Goal: Task Accomplishment & Management: Complete application form

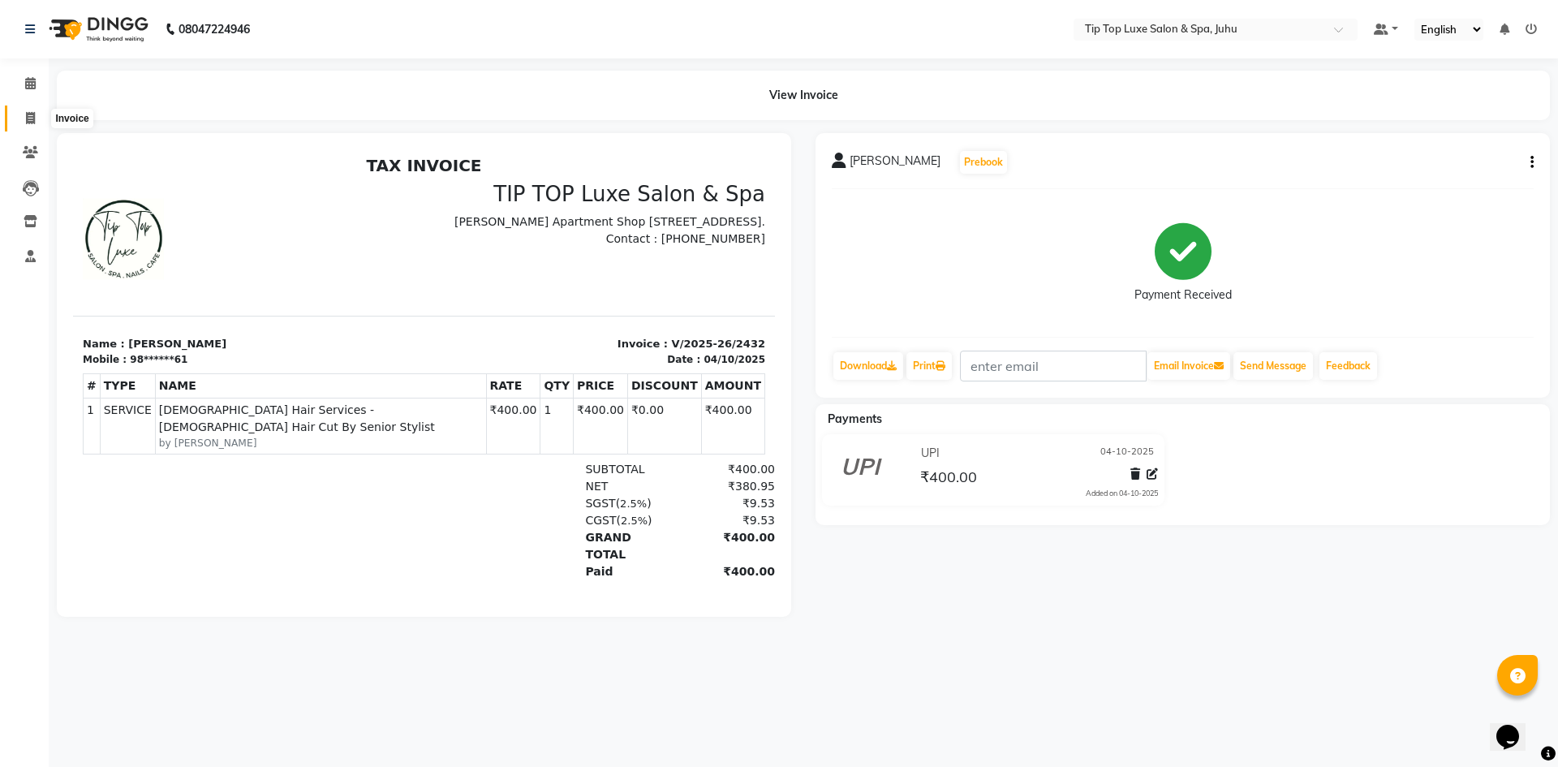
click at [26, 116] on icon at bounding box center [30, 118] width 9 height 12
select select "service"
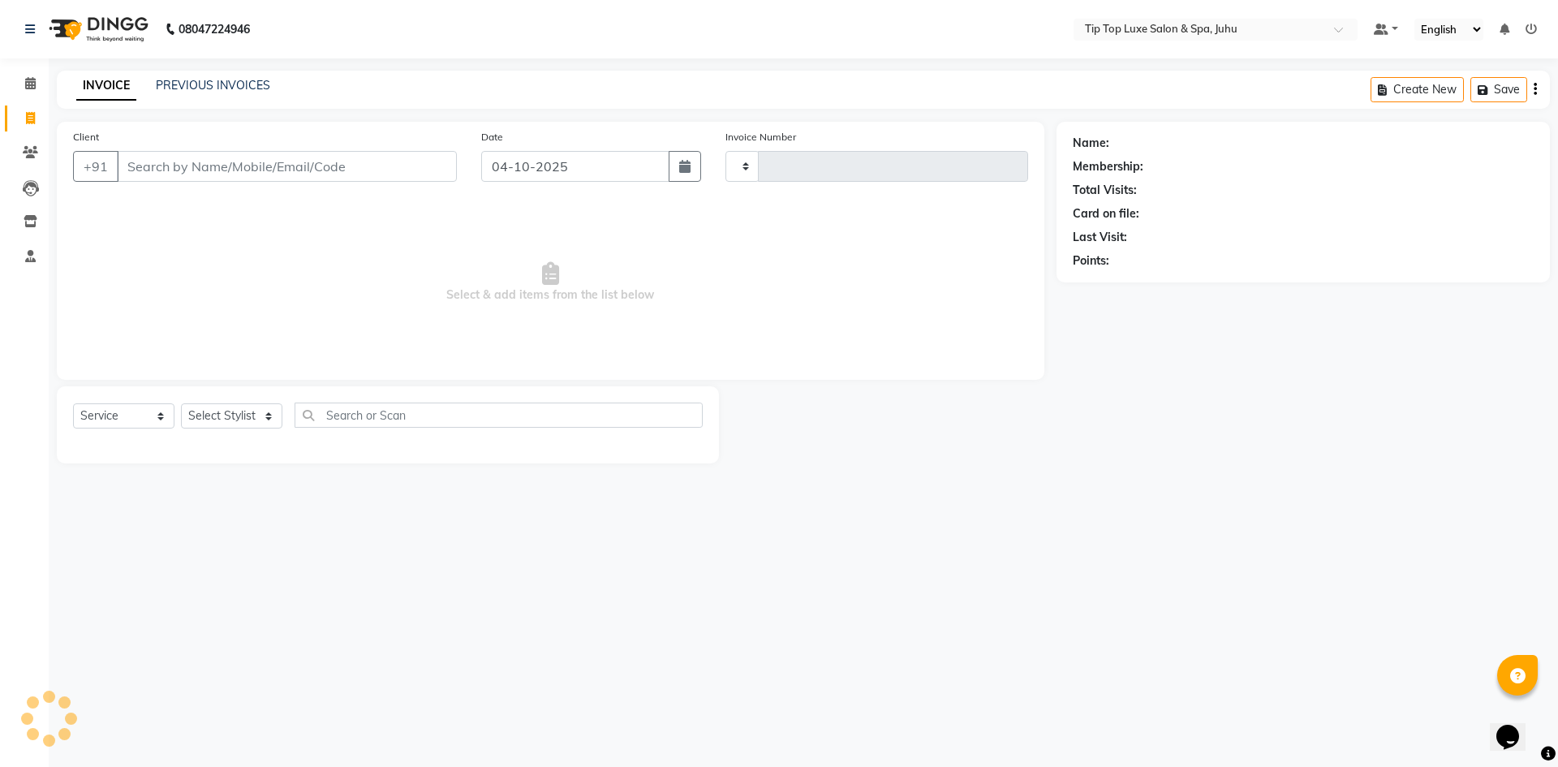
type input "2433"
select select "8298"
click at [192, 166] on input "Client" at bounding box center [287, 166] width 340 height 31
click at [234, 161] on input "Client" at bounding box center [287, 166] width 340 height 31
click at [192, 160] on input "Client" at bounding box center [287, 166] width 340 height 31
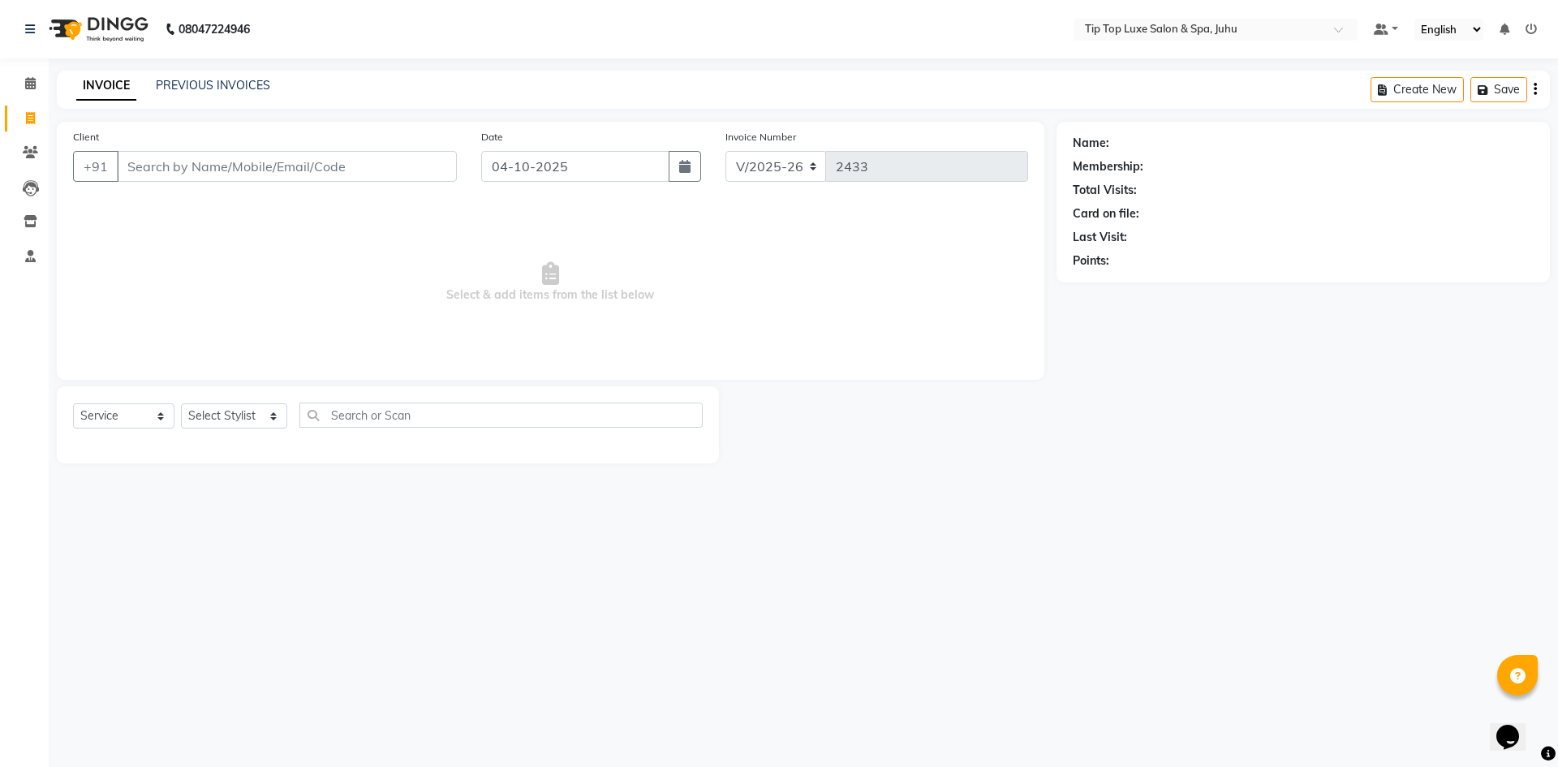
click at [204, 173] on input "Client" at bounding box center [287, 166] width 340 height 31
click at [251, 166] on input "Client" at bounding box center [287, 166] width 340 height 31
click at [250, 166] on input "Client" at bounding box center [287, 166] width 340 height 31
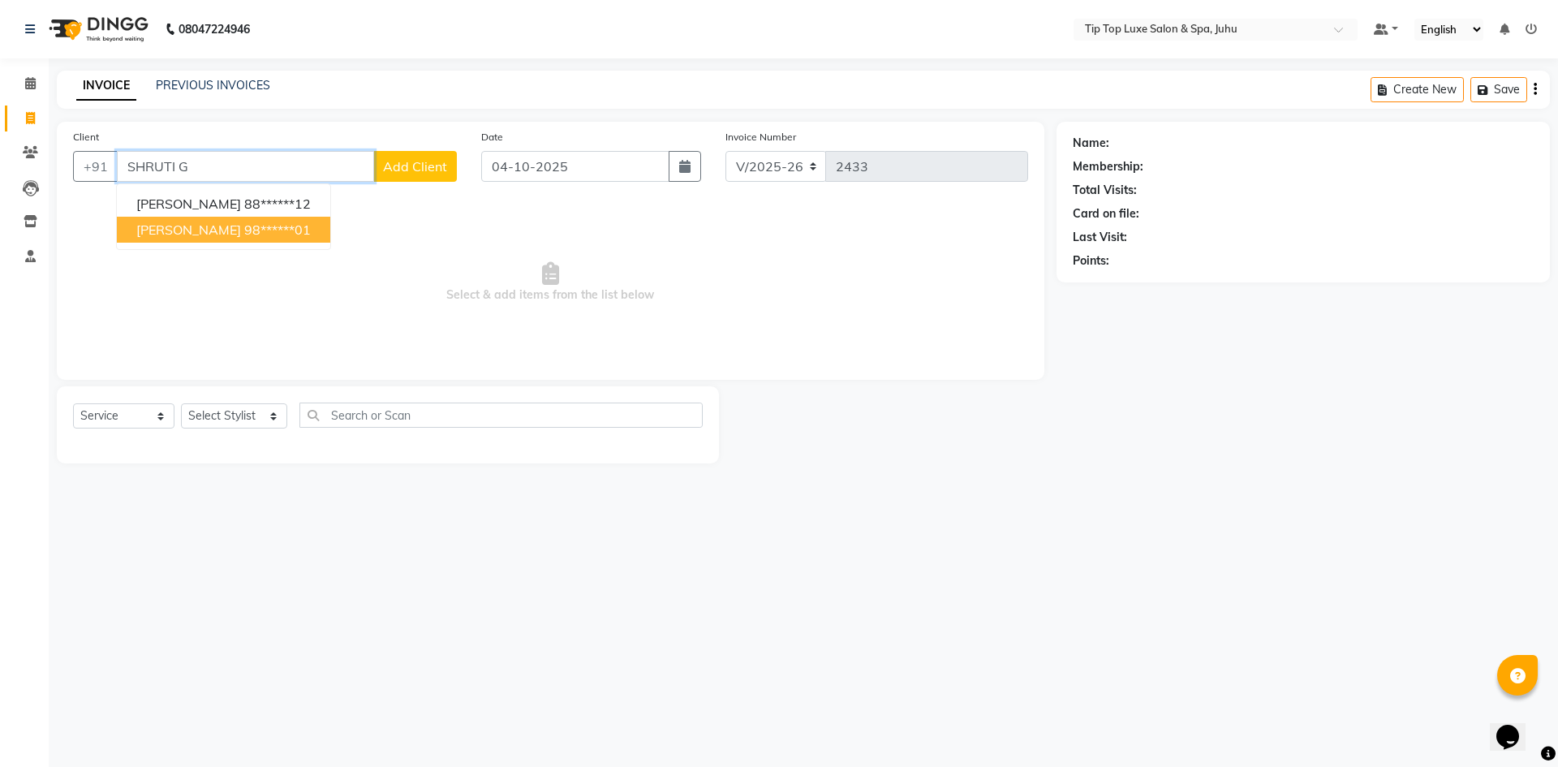
click at [245, 226] on ngb-highlight "98******01" at bounding box center [277, 230] width 67 height 16
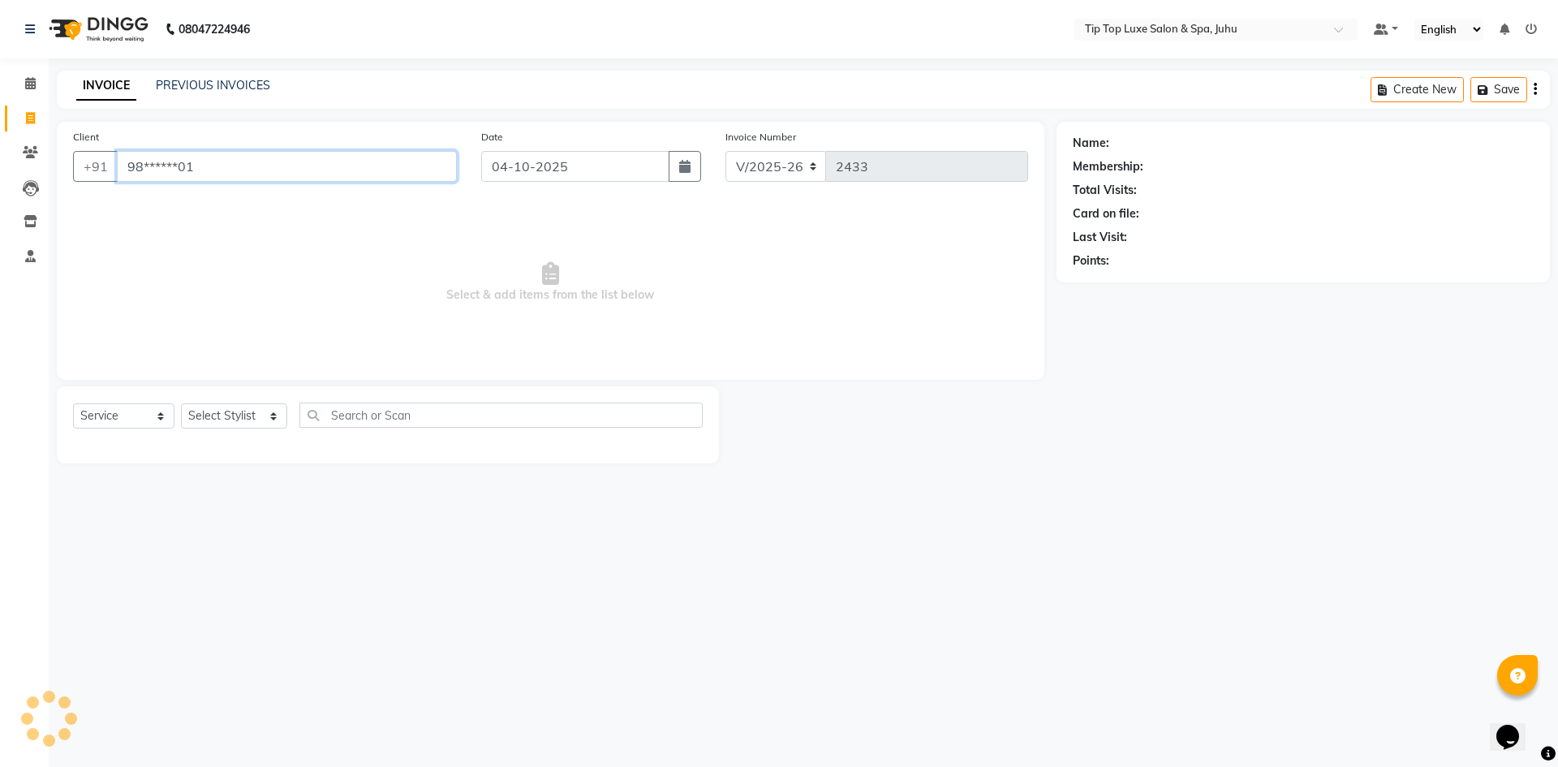
type input "98******01"
select select "1: Object"
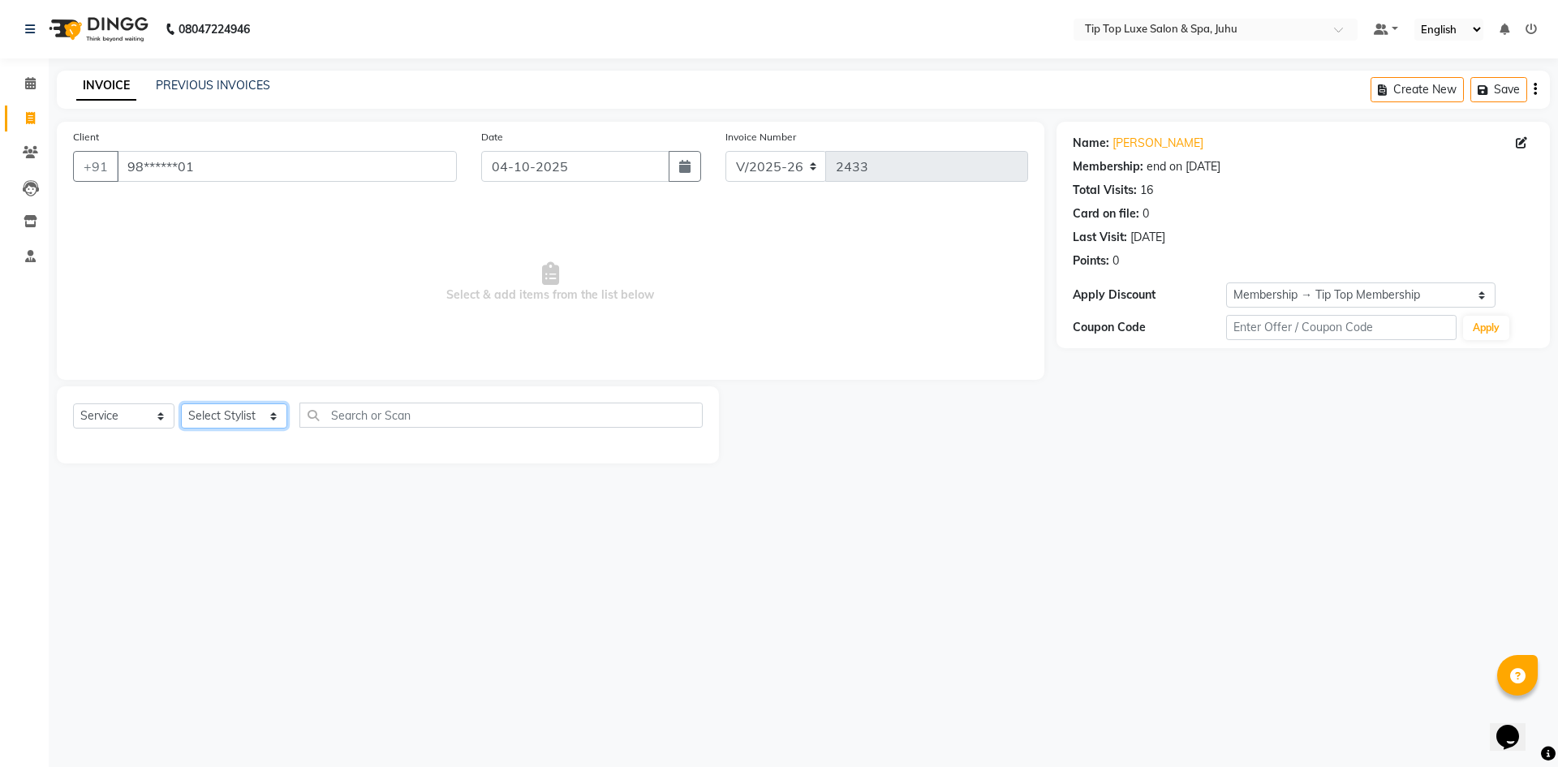
click at [234, 420] on select "Select Stylist [PERSON_NAME] admin [PERSON_NAME] creado ANAO [PERSON_NAME] Jyot…" at bounding box center [234, 415] width 106 height 25
select select "82323"
click at [181, 403] on select "Select Stylist [PERSON_NAME] admin [PERSON_NAME] creado ANAO [PERSON_NAME] Jyot…" at bounding box center [234, 415] width 106 height 25
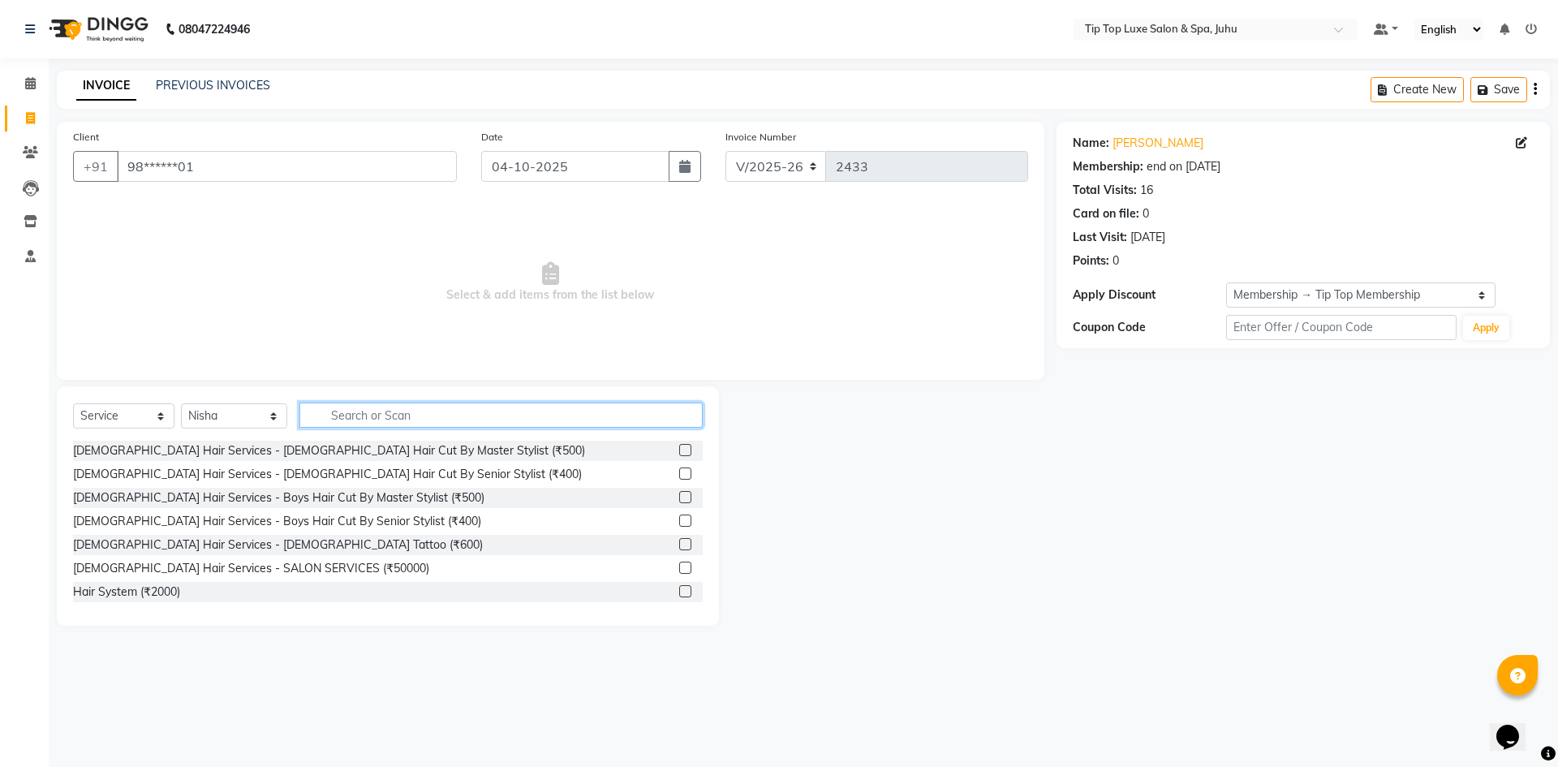
click at [392, 412] on input "text" at bounding box center [501, 414] width 404 height 25
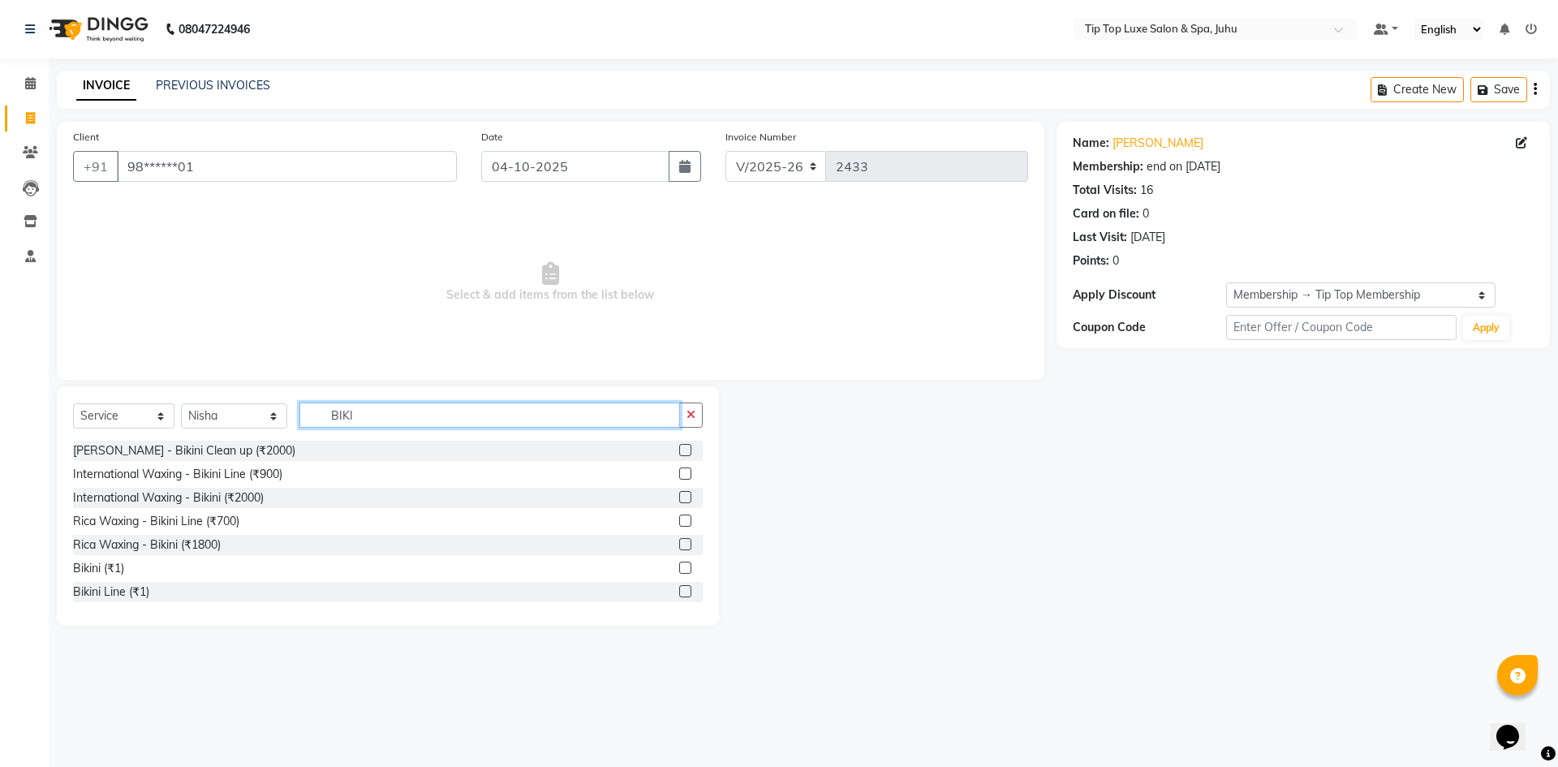
type input "BIKI"
click at [679, 497] on label at bounding box center [685, 497] width 12 height 12
click at [679, 497] on input "checkbox" at bounding box center [684, 498] width 11 height 11
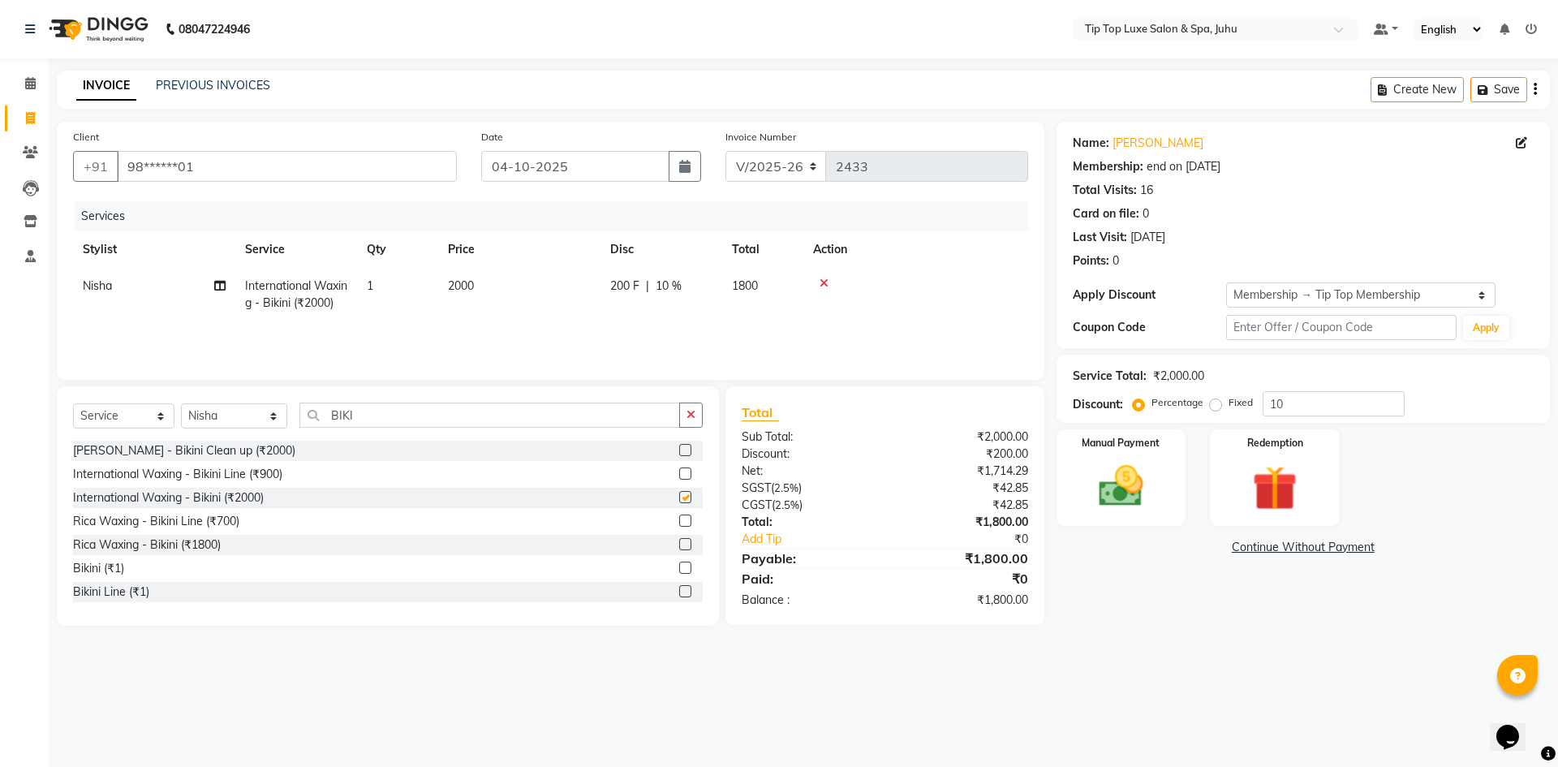
checkbox input "false"
click at [693, 408] on button "button" at bounding box center [691, 414] width 24 height 25
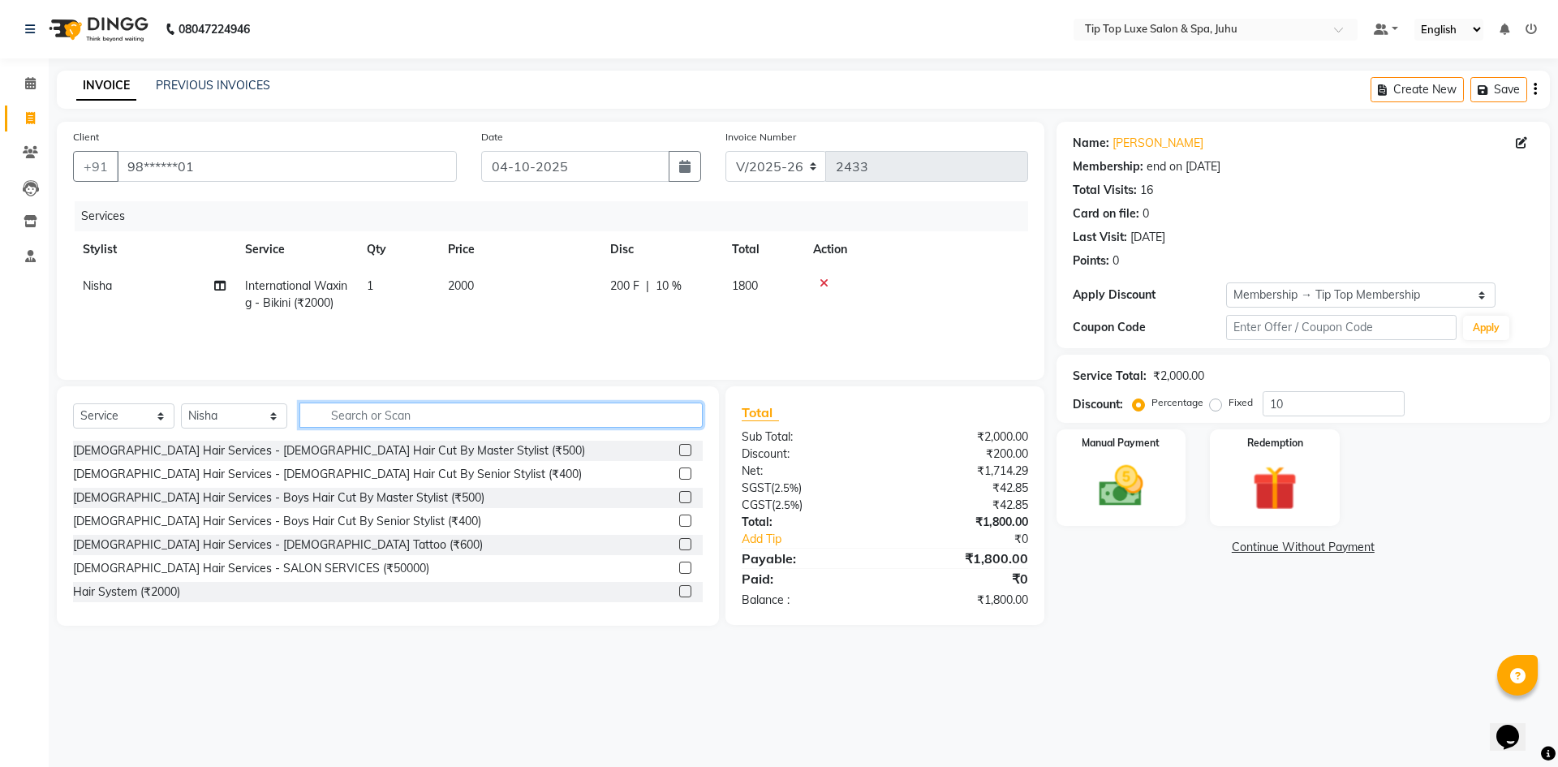
click at [340, 417] on input "text" at bounding box center [501, 414] width 404 height 25
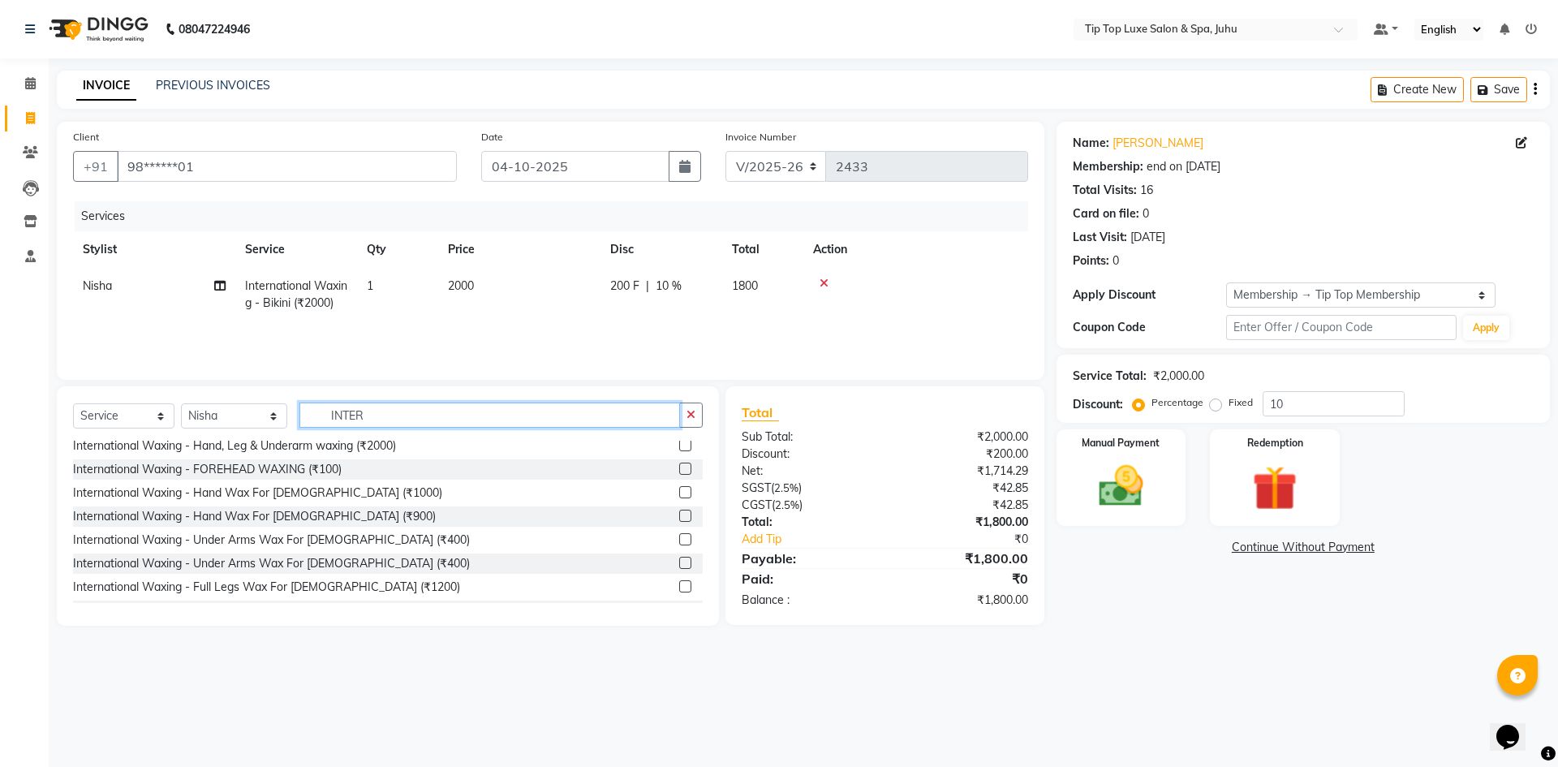
scroll to position [89, 0]
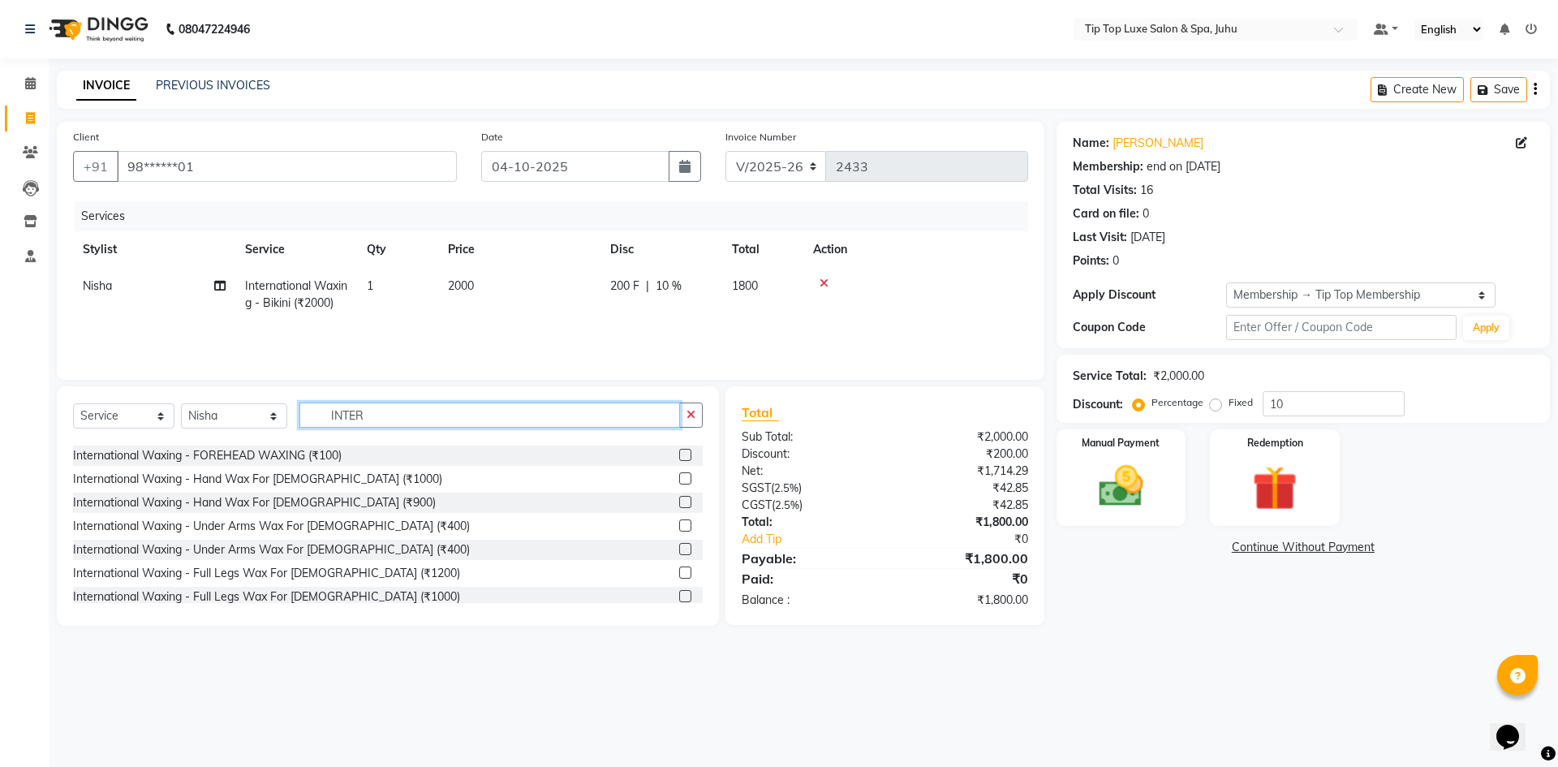
type input "INTER"
click at [679, 553] on label at bounding box center [685, 549] width 12 height 12
click at [679, 553] on input "checkbox" at bounding box center [684, 549] width 11 height 11
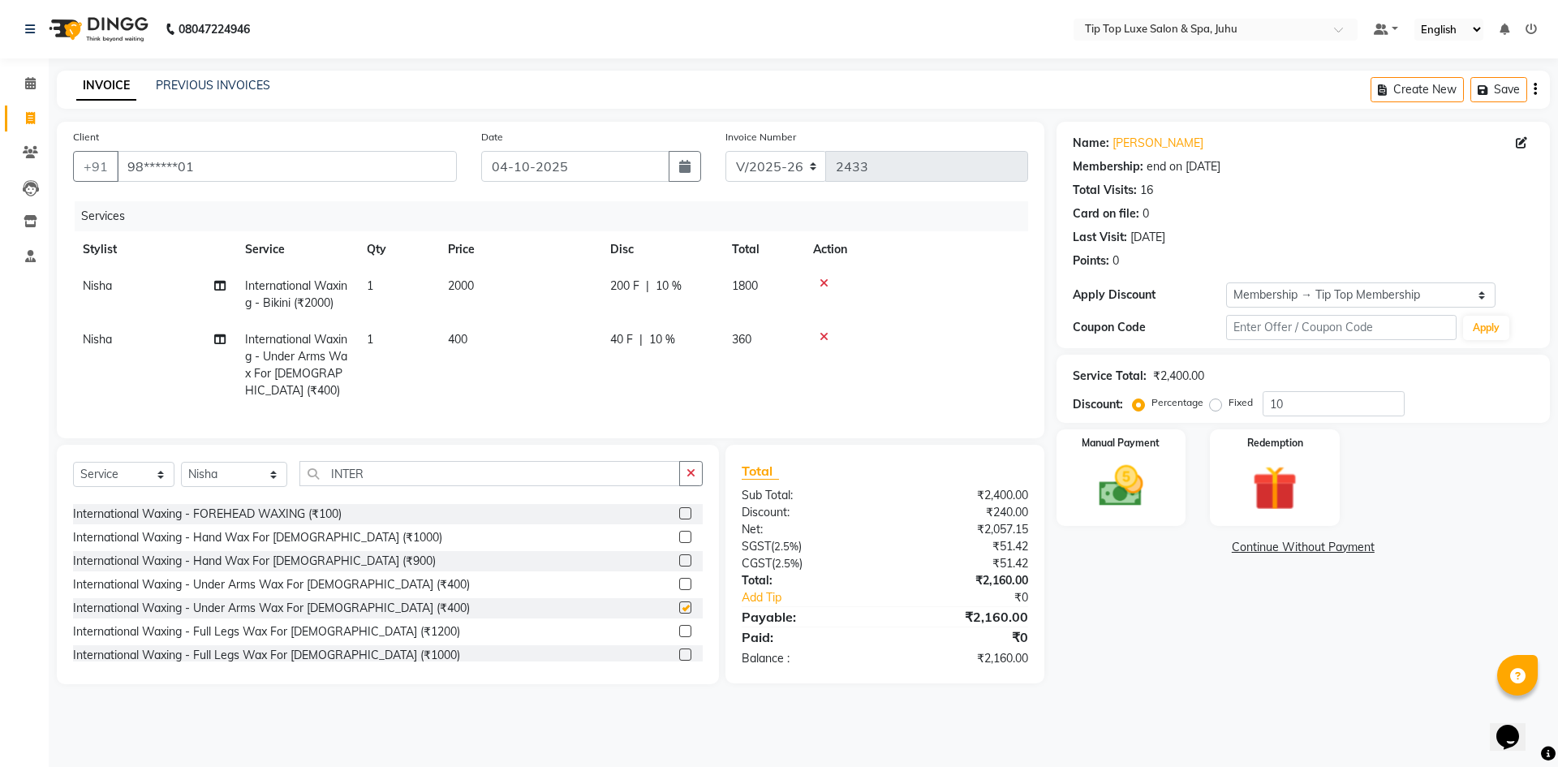
checkbox input "false"
click at [1155, 475] on img at bounding box center [1120, 486] width 75 height 54
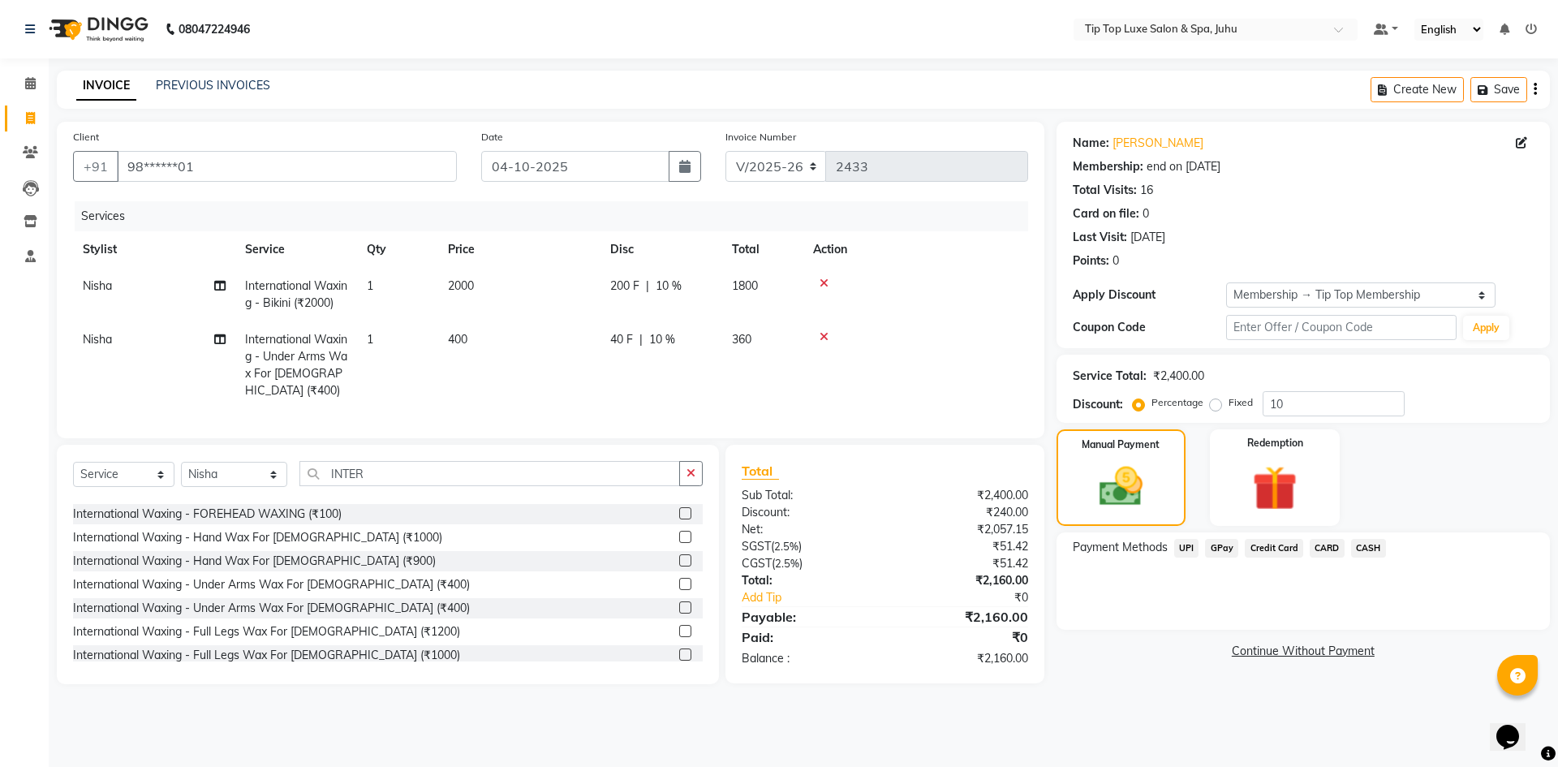
click at [1186, 549] on span "UPI" at bounding box center [1186, 548] width 25 height 19
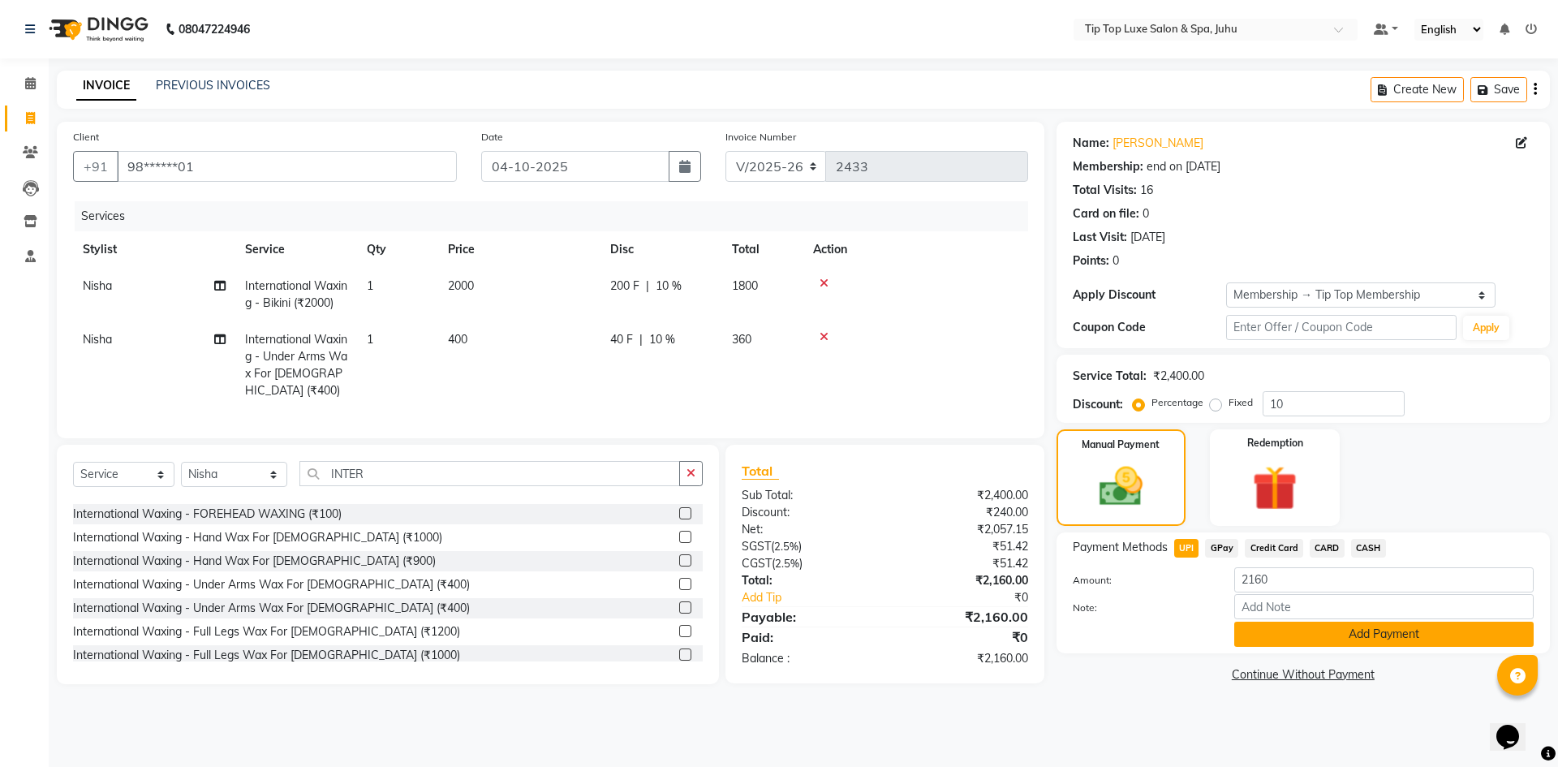
click at [1248, 638] on button "Add Payment" at bounding box center [1383, 634] width 299 height 25
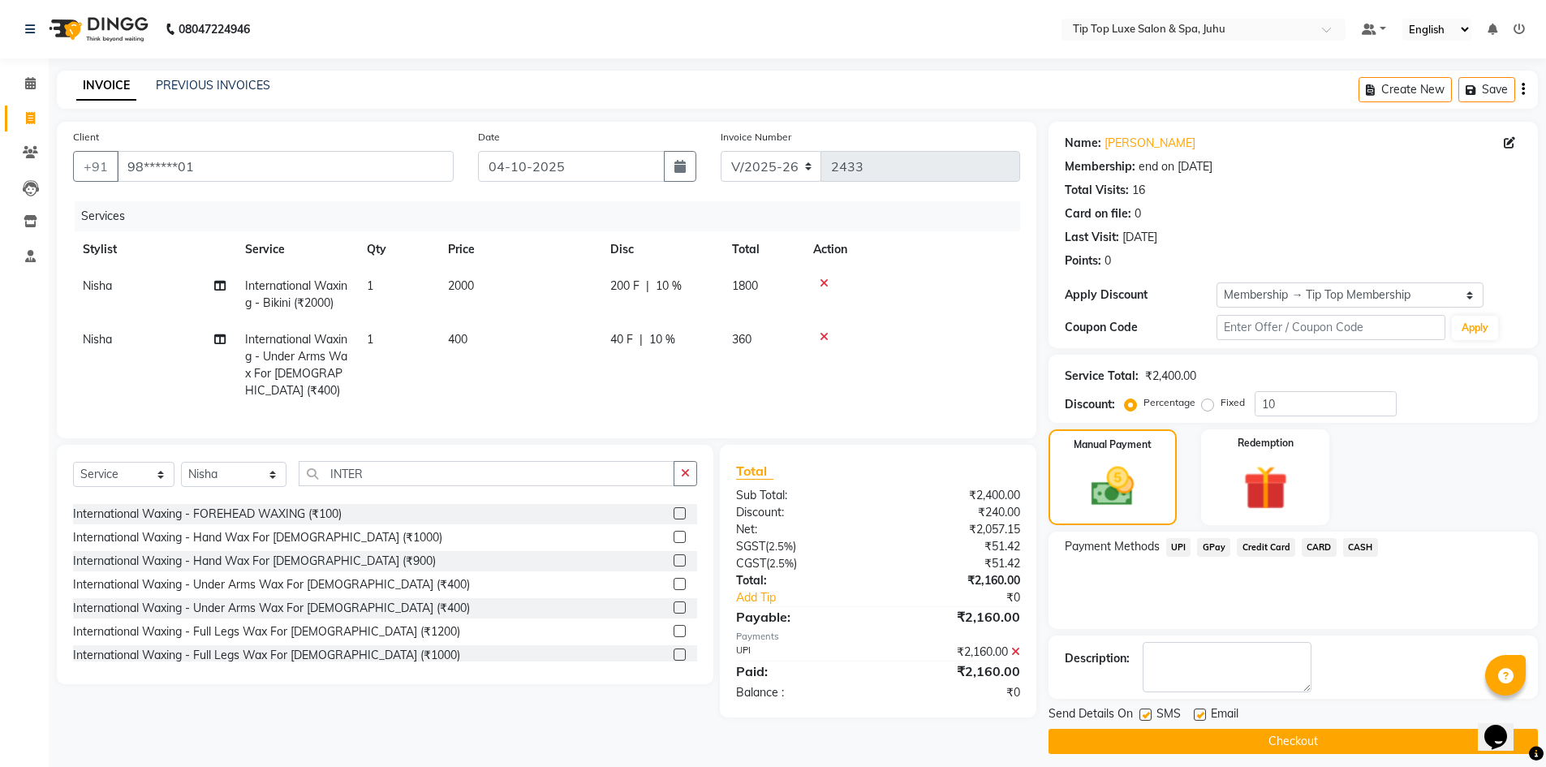
click at [1246, 734] on button "Checkout" at bounding box center [1292, 741] width 489 height 25
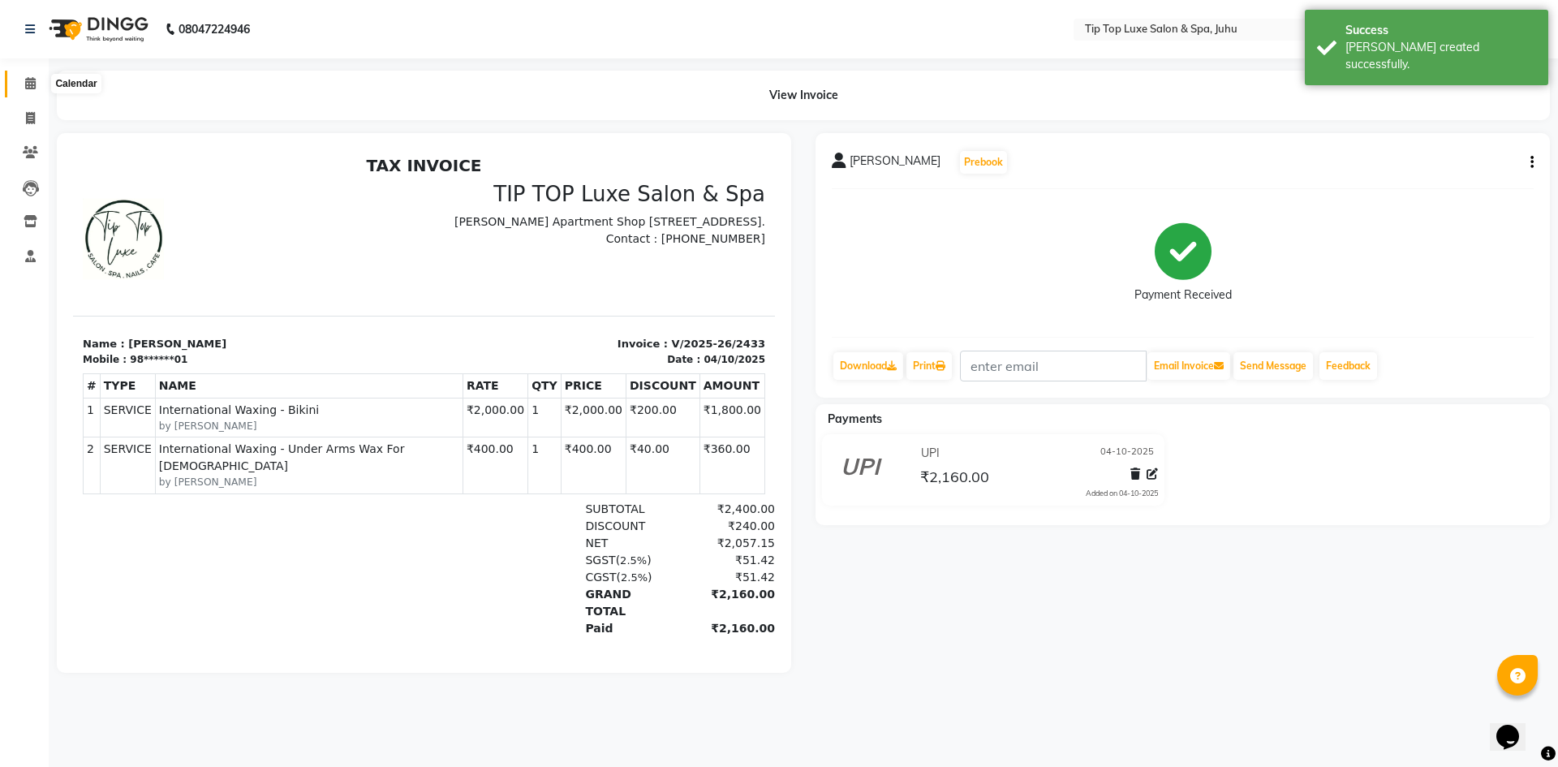
click at [28, 83] on icon at bounding box center [30, 83] width 11 height 12
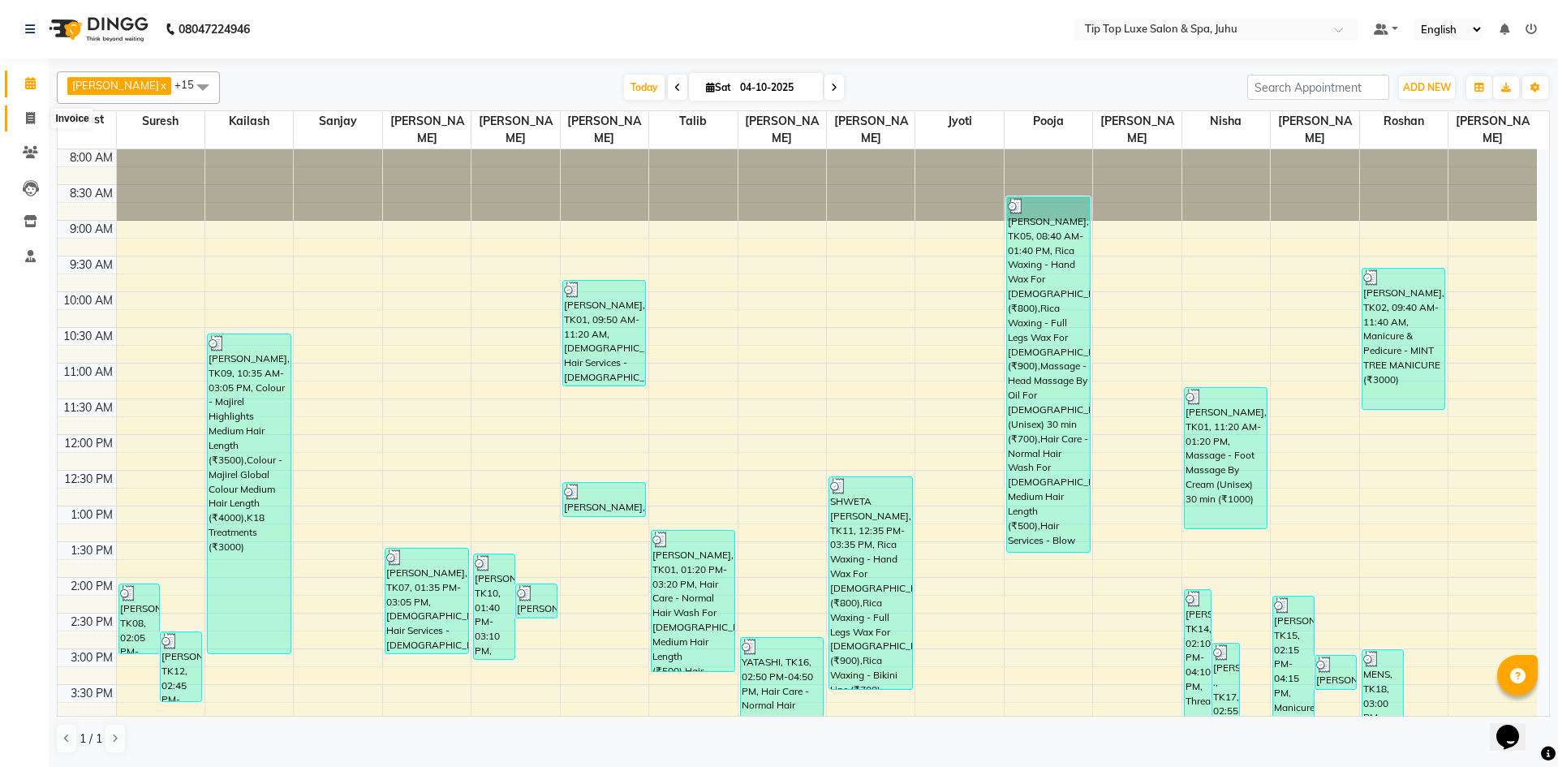
click at [31, 122] on icon at bounding box center [30, 118] width 9 height 12
select select "service"
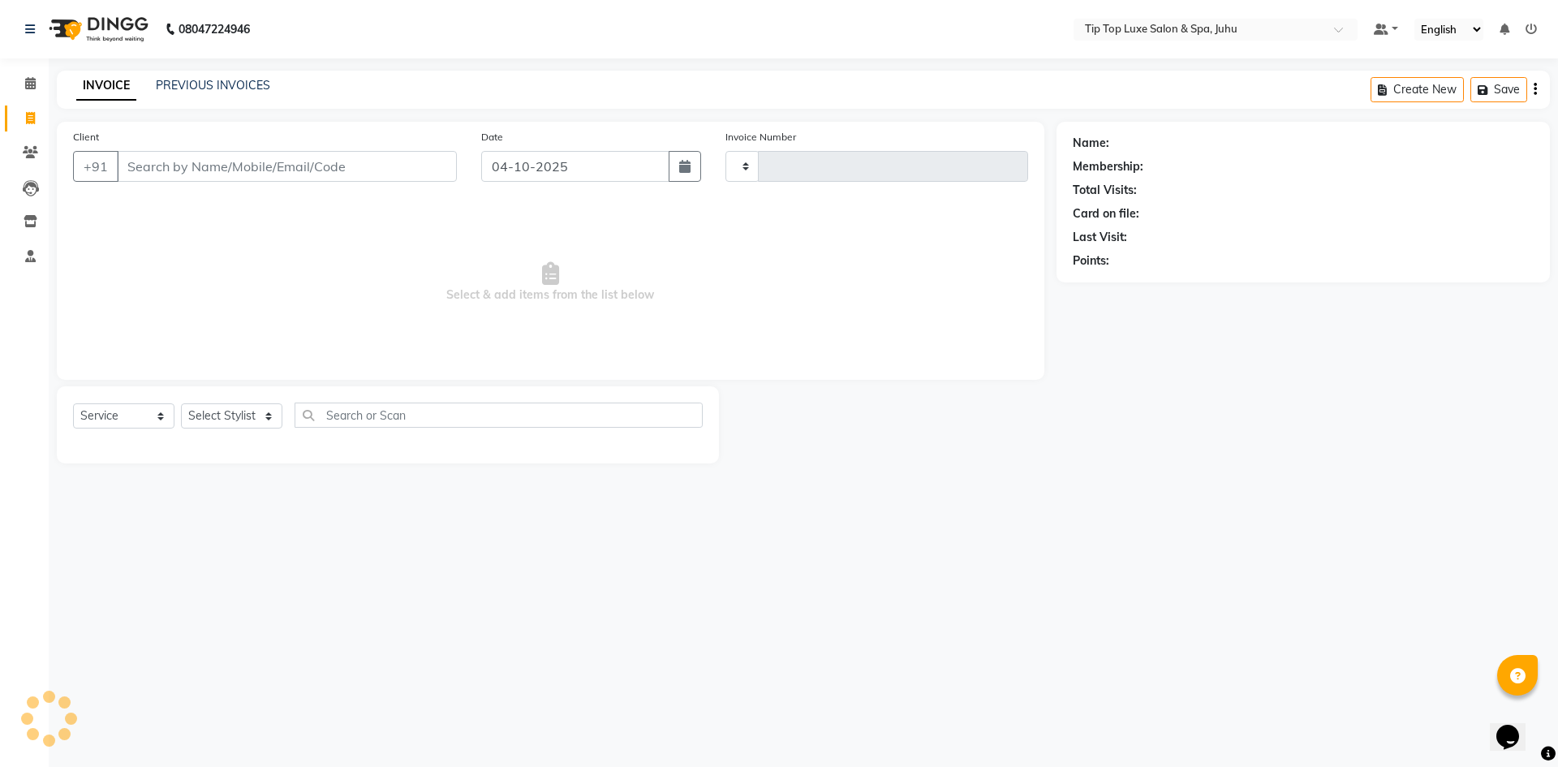
type input "2434"
select select "8298"
click at [174, 161] on input "Client" at bounding box center [287, 166] width 340 height 31
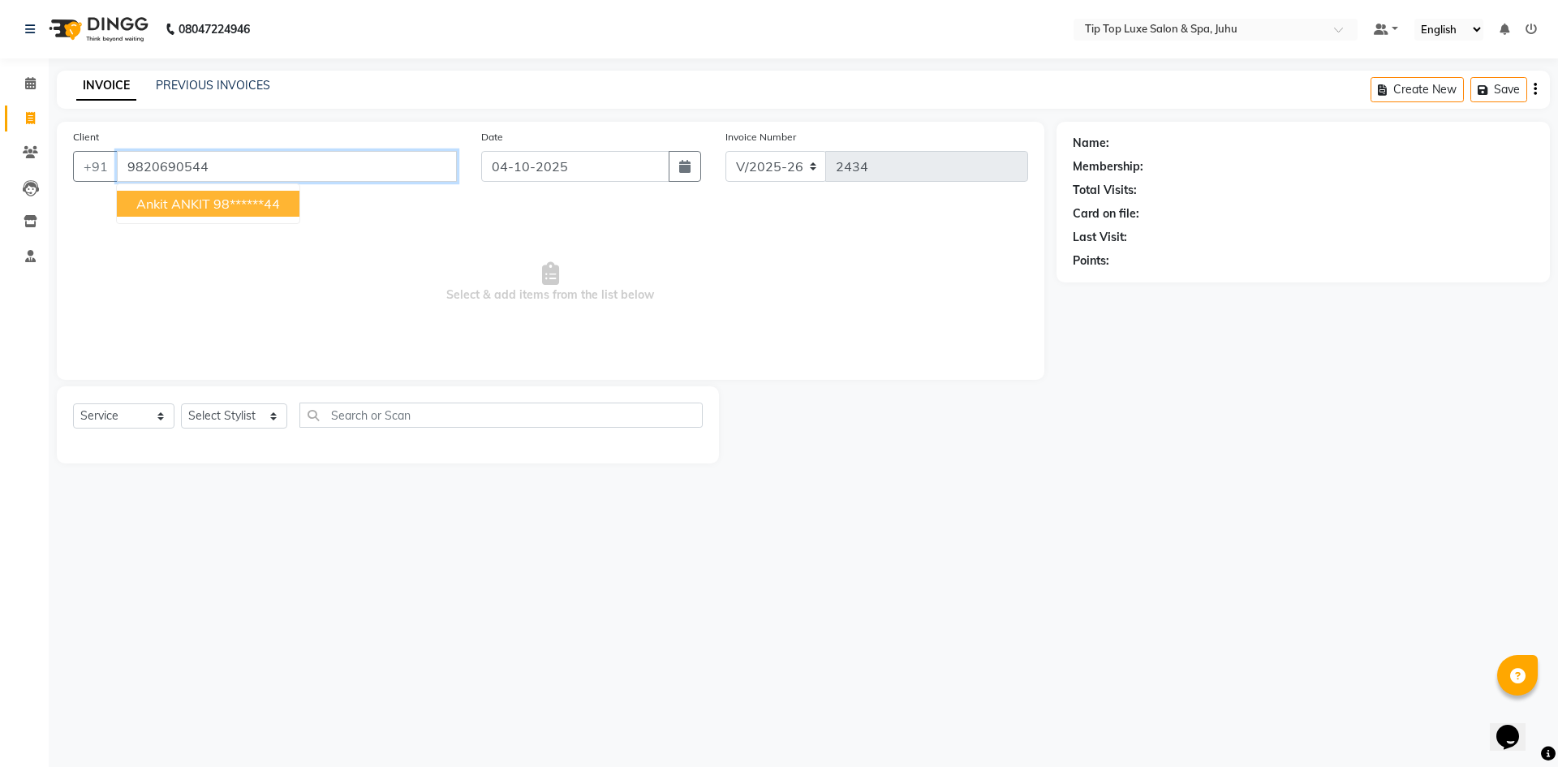
type input "9820690544"
select select "1: Object"
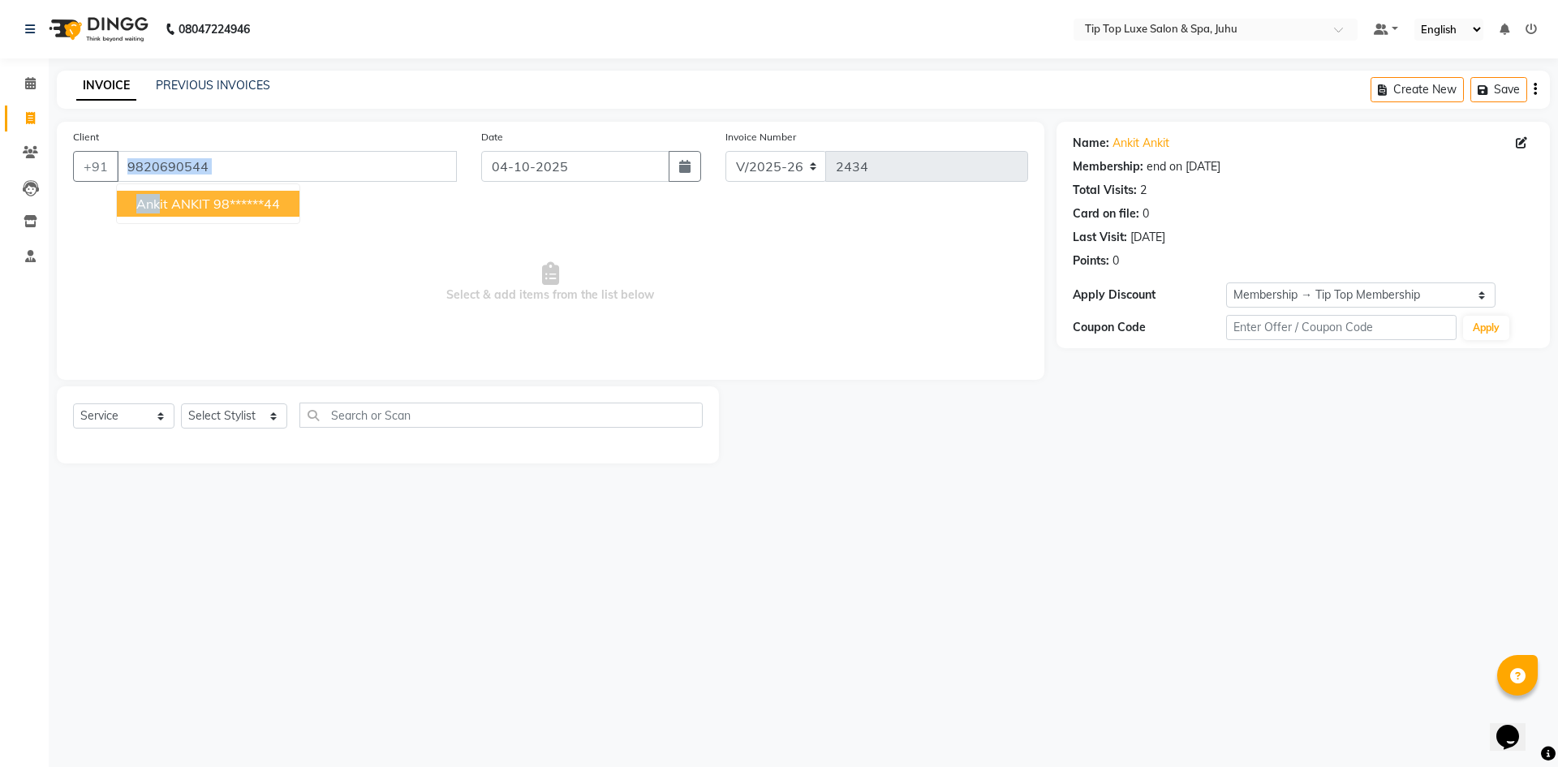
drag, startPoint x: 159, startPoint y: 183, endPoint x: 160, endPoint y: 210, distance: 27.6
click at [160, 195] on div "Client [PHONE_NUMBER] Ankit ANKIT 98******44" at bounding box center [265, 161] width 408 height 67
click at [217, 197] on div "Client [PHONE_NUMBER] Date [DATE] Invoice Number V/2025 V/[PHONE_NUMBER] Select…" at bounding box center [550, 251] width 987 height 258
